Goal: Check status

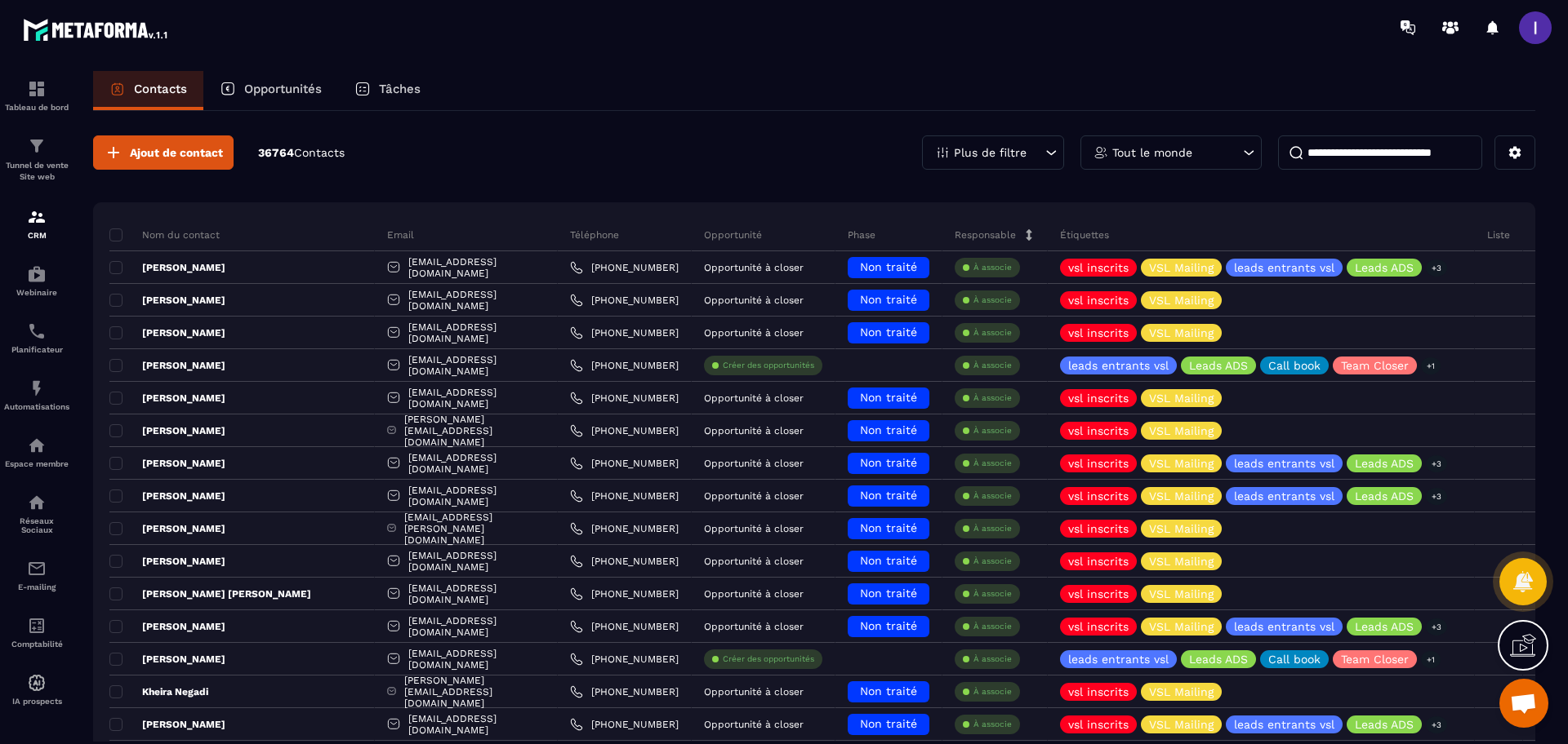
scroll to position [1031, 0]
click at [282, 93] on p "Opportunités" at bounding box center [283, 89] width 77 height 14
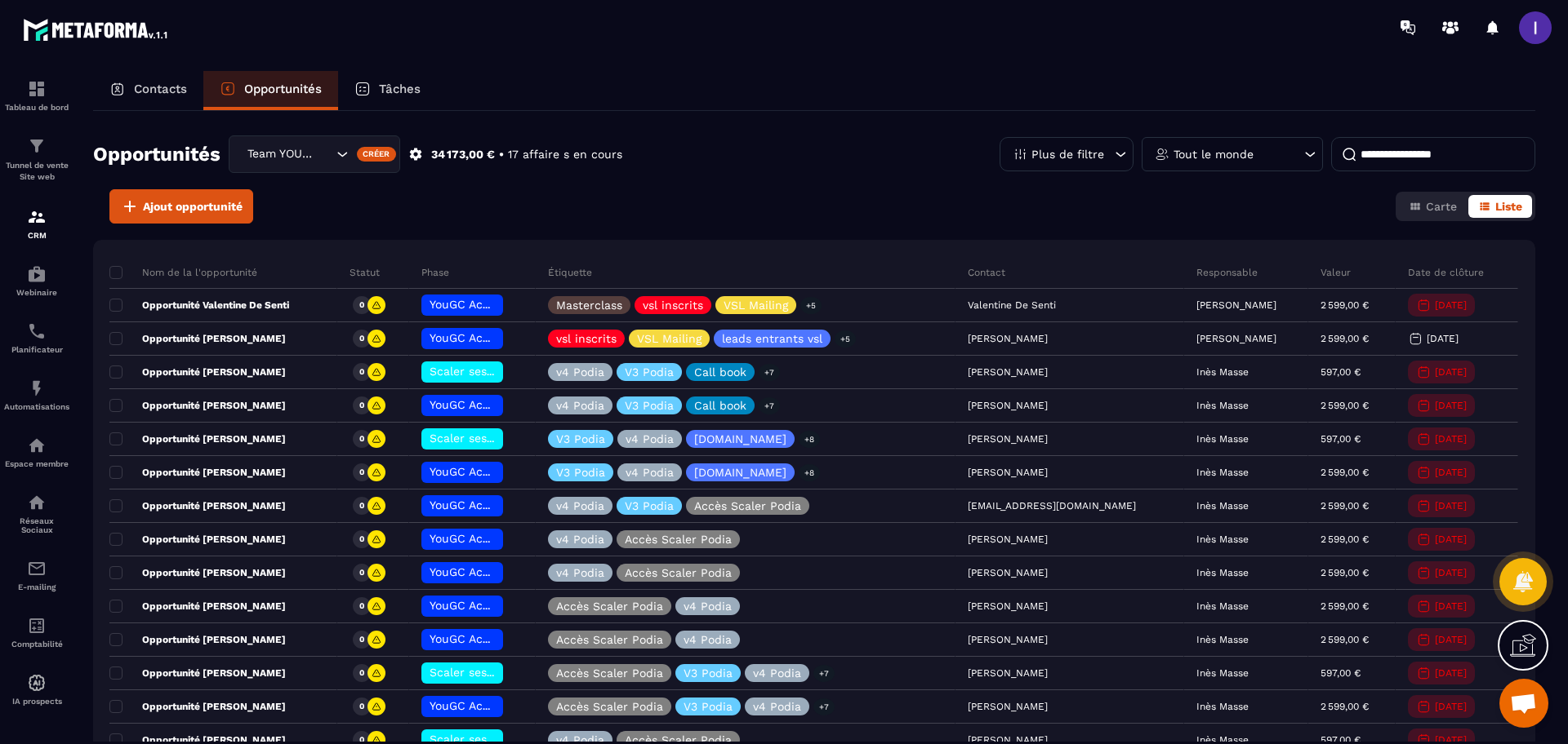
click at [316, 155] on input "Search for option" at bounding box center [324, 155] width 16 height 18
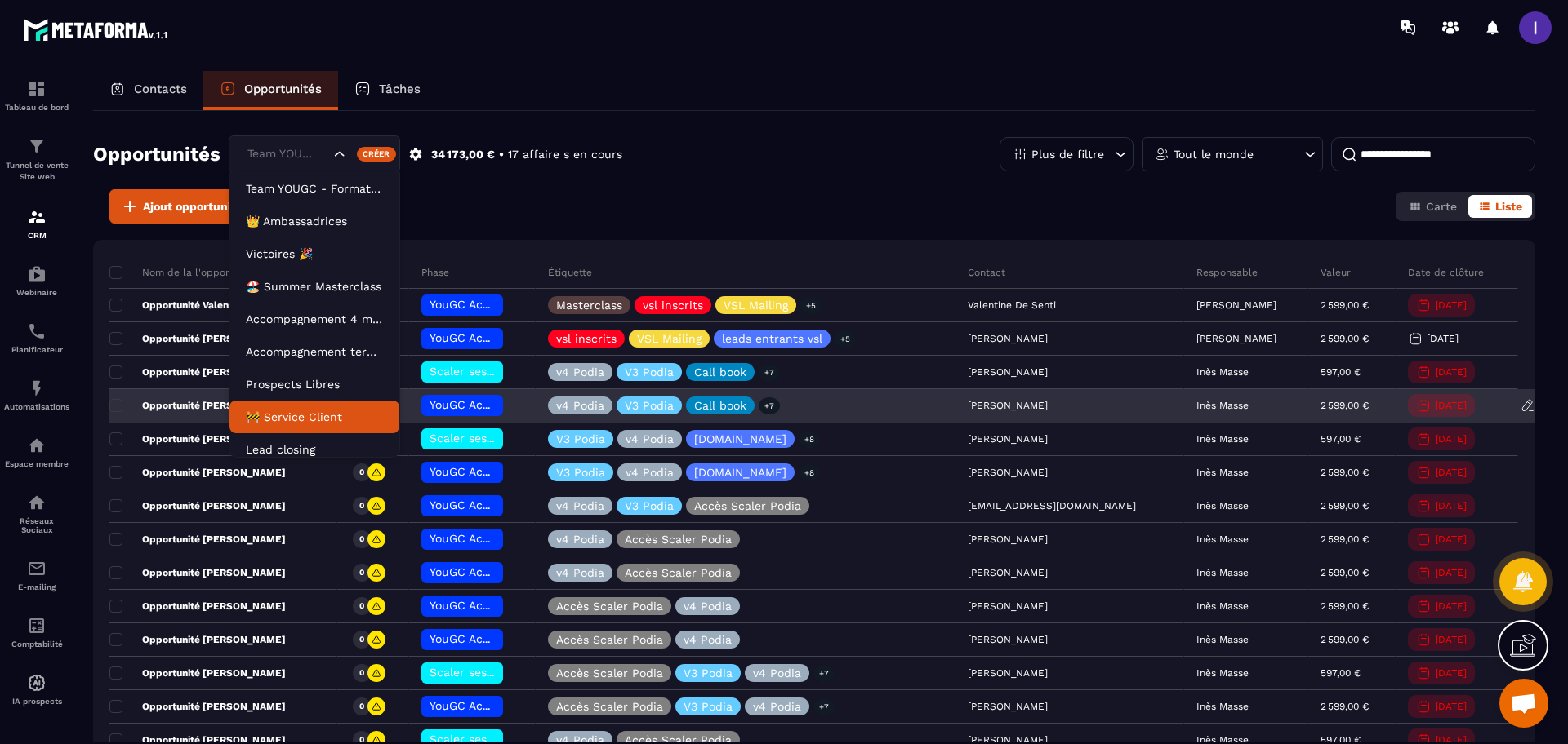
click at [308, 413] on p "🚧 Service Client" at bounding box center [314, 417] width 138 height 16
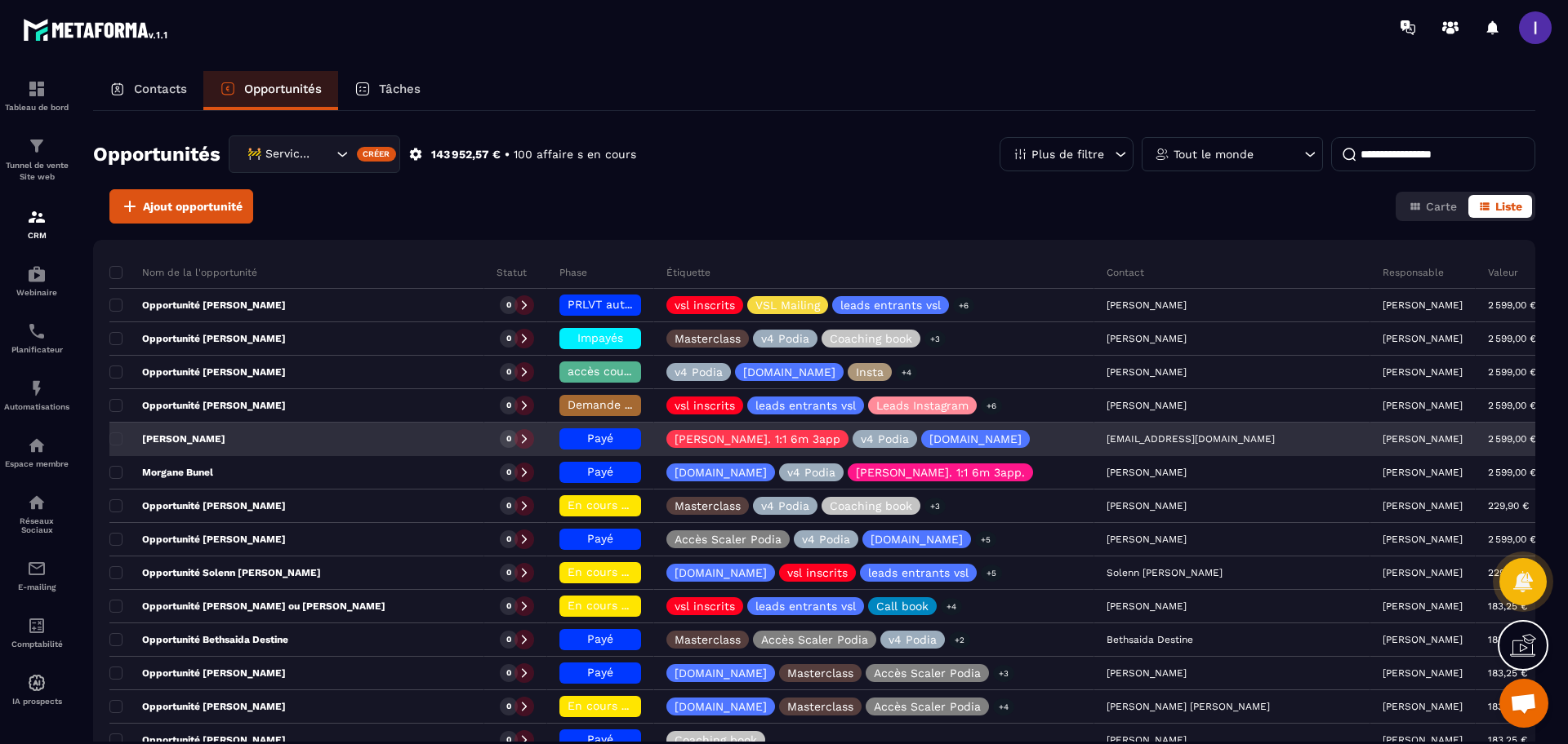
click at [611, 297] on div "PRLVT auto en attente" at bounding box center [600, 306] width 82 height 22
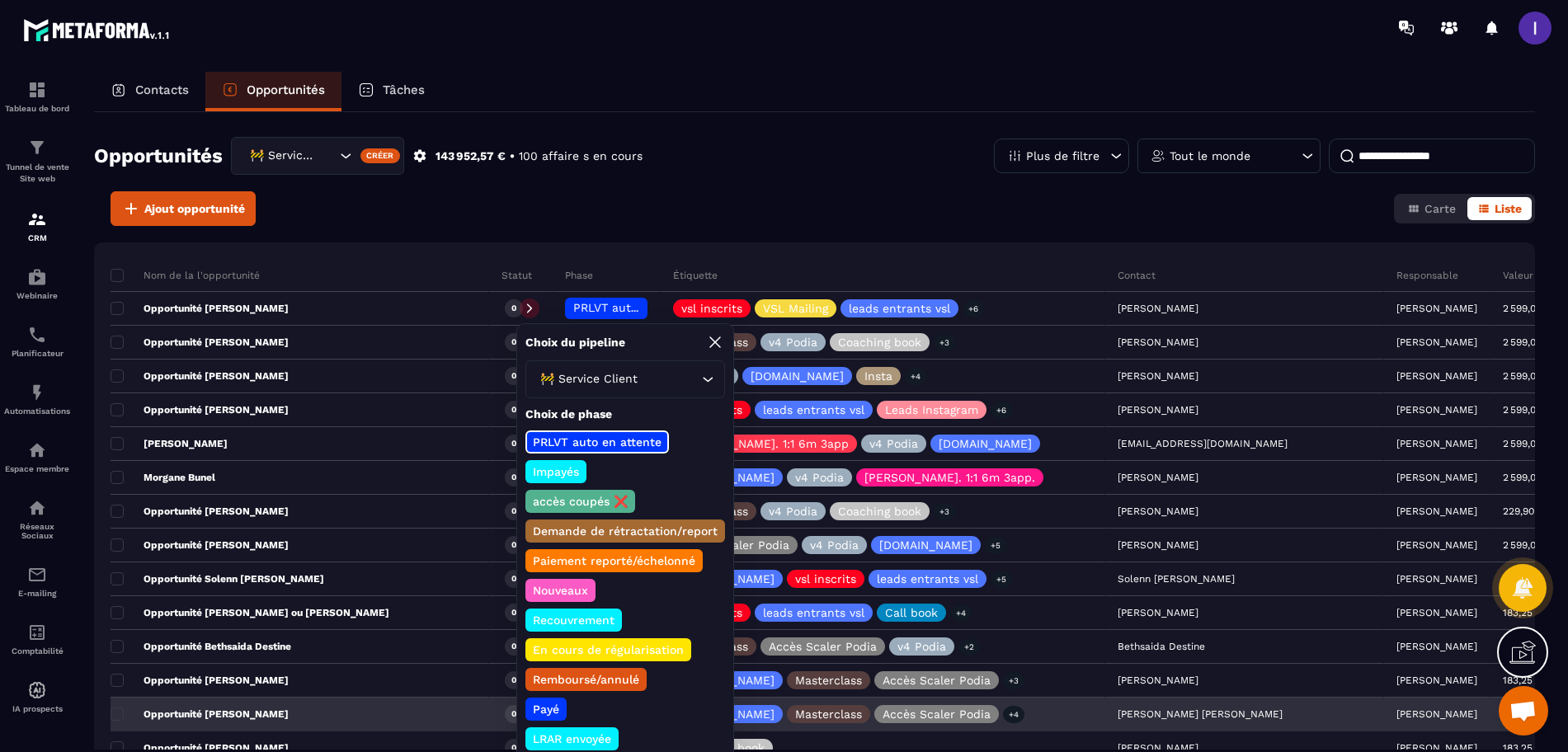
drag, startPoint x: 544, startPoint y: 714, endPoint x: 546, endPoint y: 706, distance: 8.2
click at [544, 714] on p "Payé" at bounding box center [546, 709] width 32 height 16
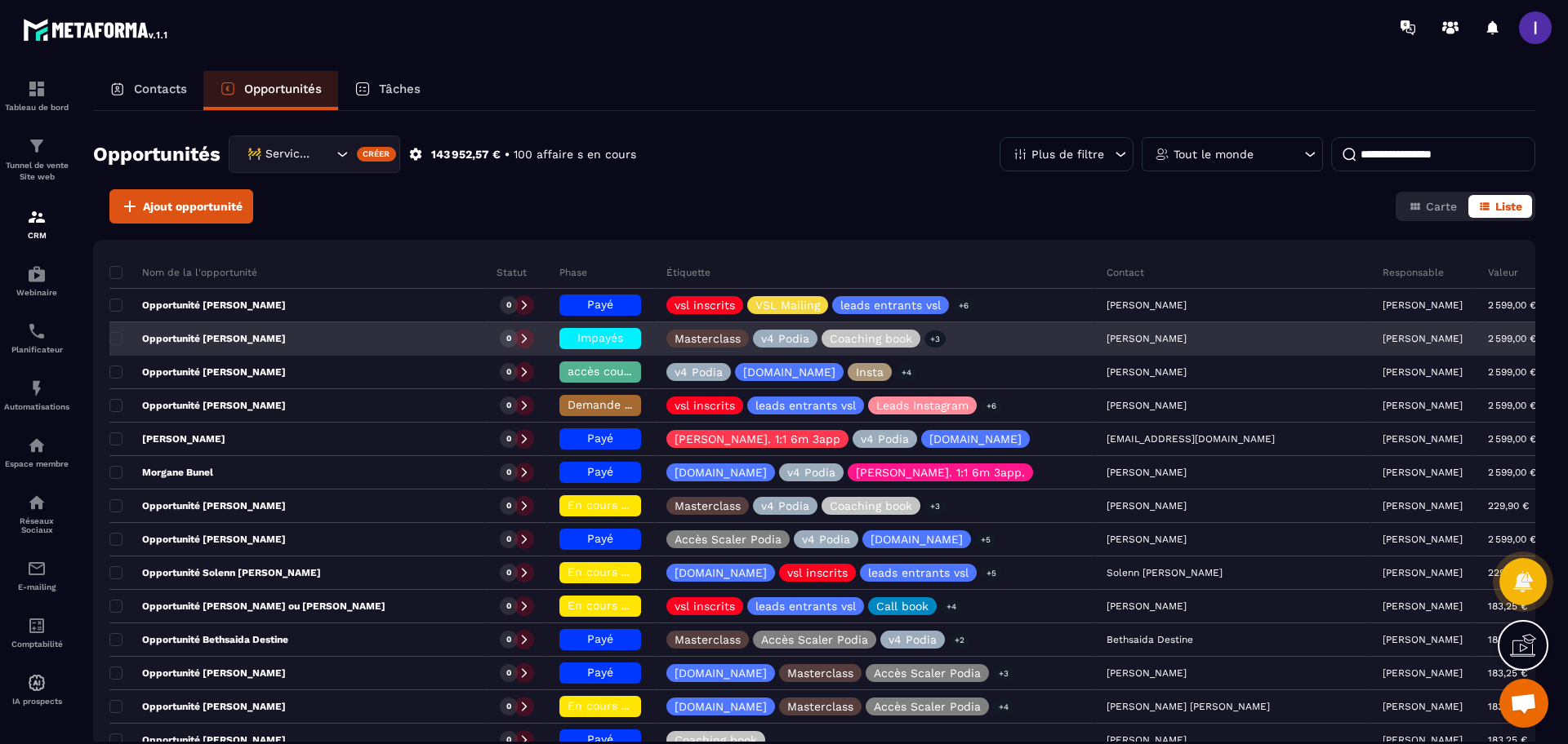
click at [623, 341] on span "Impayés" at bounding box center [600, 338] width 46 height 13
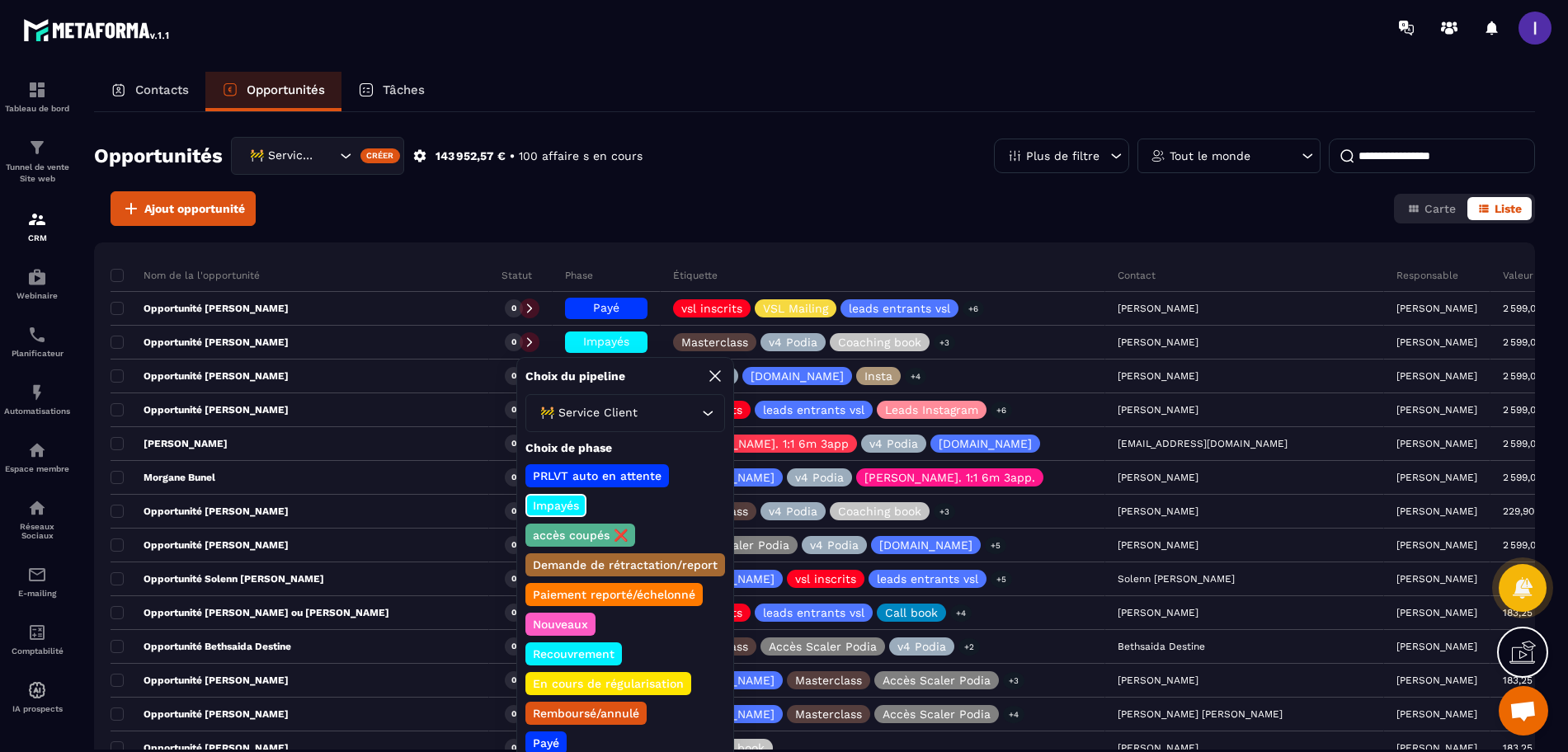
click at [594, 530] on p "accès coupés ❌" at bounding box center [581, 535] width 100 height 16
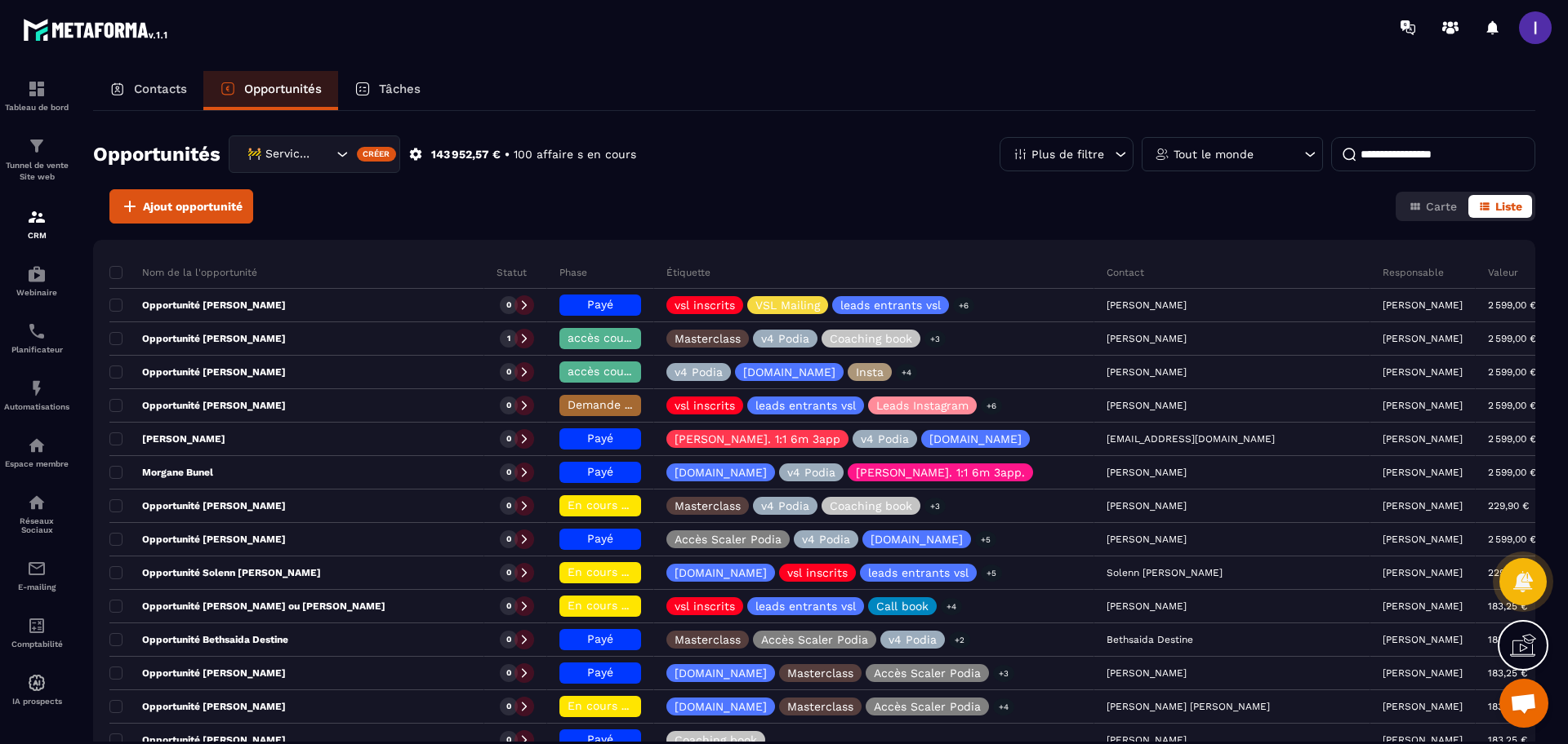
click at [1415, 155] on input at bounding box center [1432, 155] width 204 height 34
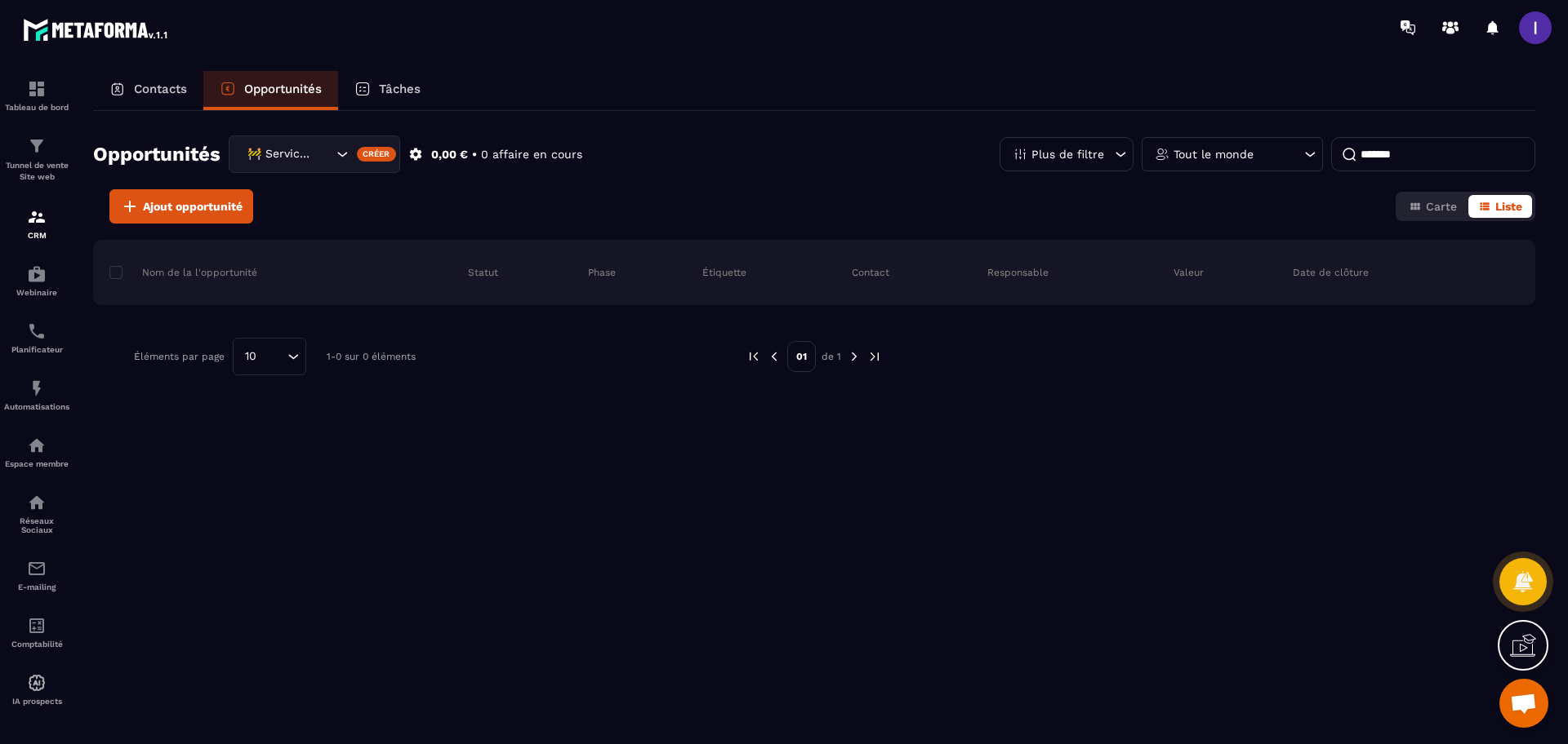
type input "*******"
drag, startPoint x: 156, startPoint y: 87, endPoint x: 1088, endPoint y: 6, distance: 935.5
click at [156, 87] on p "Contacts" at bounding box center [160, 89] width 53 height 14
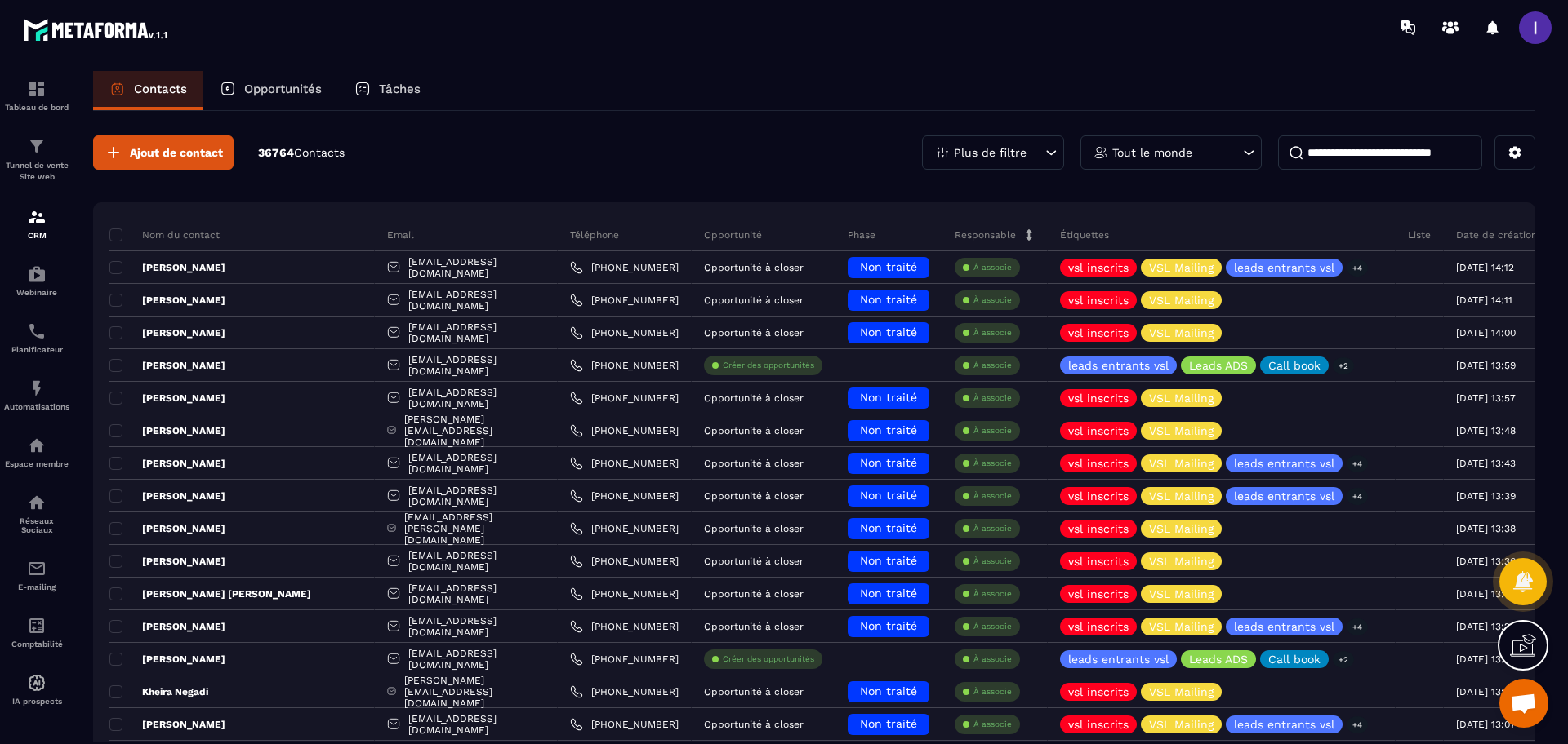
click at [1455, 146] on input at bounding box center [1379, 153] width 204 height 34
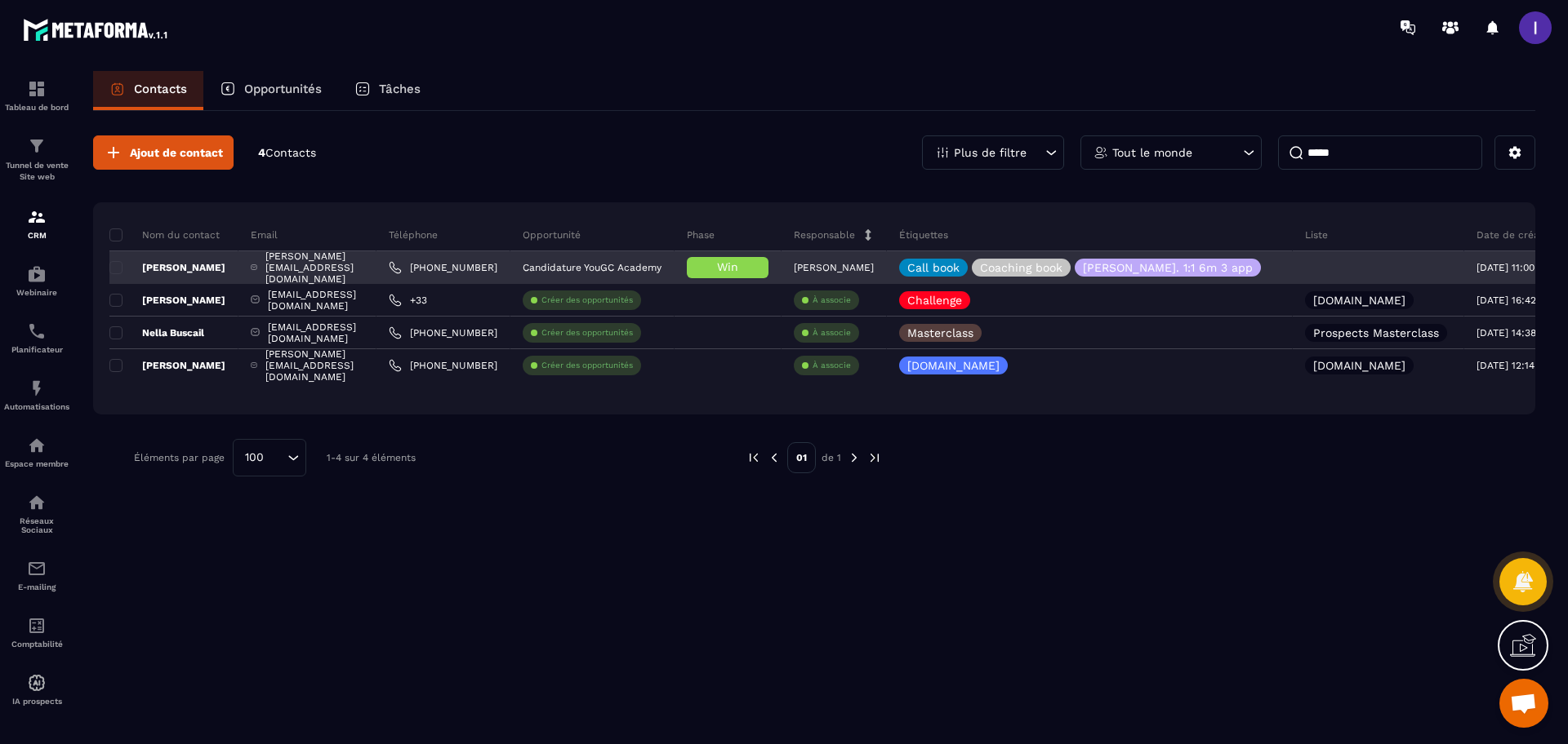
type input "*****"
drag, startPoint x: 183, startPoint y: 266, endPoint x: 200, endPoint y: 262, distance: 17.5
click at [183, 266] on p "[PERSON_NAME]" at bounding box center [167, 268] width 116 height 13
